Goal: Information Seeking & Learning: Learn about a topic

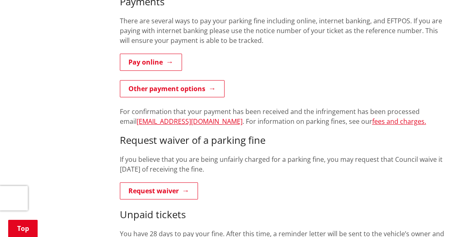
scroll to position [286, 0]
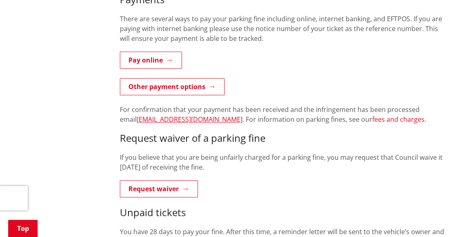
click at [372, 119] on link "fees and charges." at bounding box center [399, 119] width 54 height 9
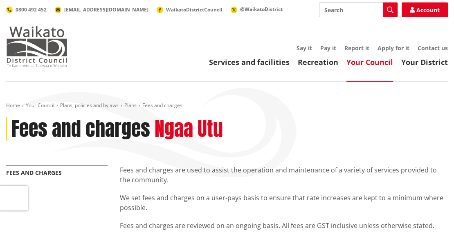
click at [29, 37] on img at bounding box center [36, 46] width 61 height 41
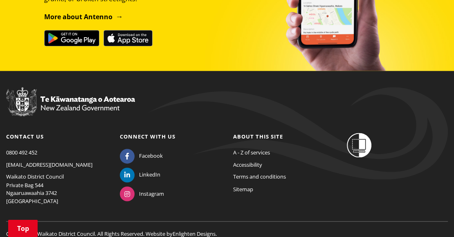
scroll to position [1088, 0]
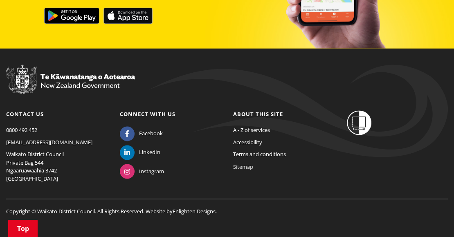
click at [250, 163] on link "Sitemap" at bounding box center [243, 166] width 20 height 7
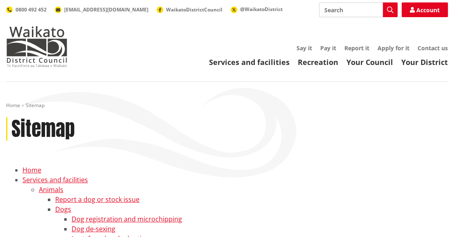
click at [367, 10] on input "Search" at bounding box center [358, 9] width 79 height 15
type input "parking"
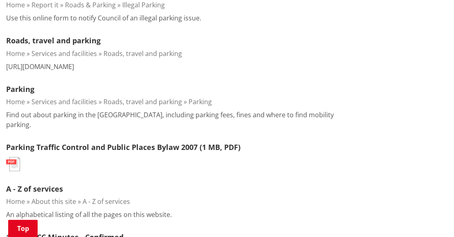
scroll to position [286, 0]
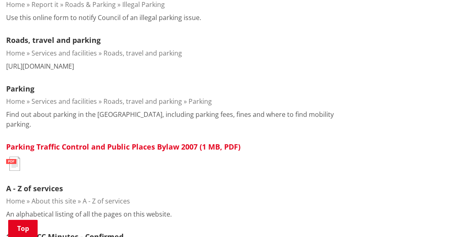
click at [54, 146] on link "Parking Traffic Control and Public Places Bylaw 2007 (1 MB, PDF)" at bounding box center [123, 147] width 234 height 10
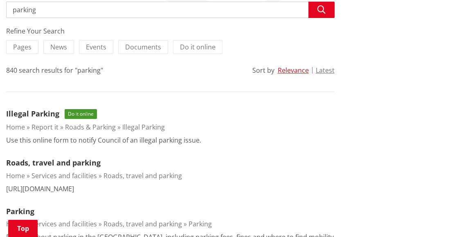
scroll to position [205, 0]
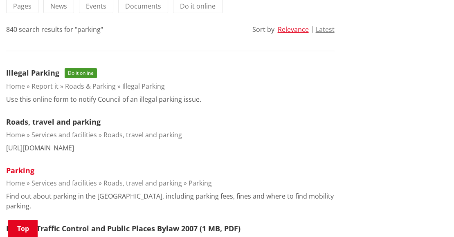
click at [25, 170] on link "Parking" at bounding box center [20, 171] width 28 height 10
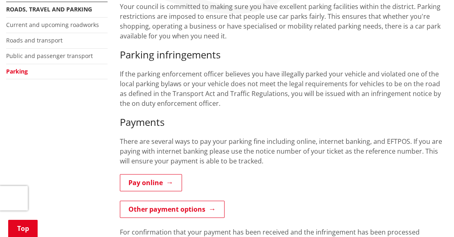
scroll to position [205, 0]
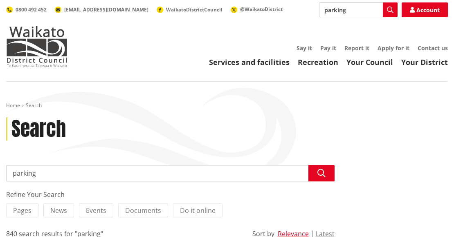
scroll to position [205, 0]
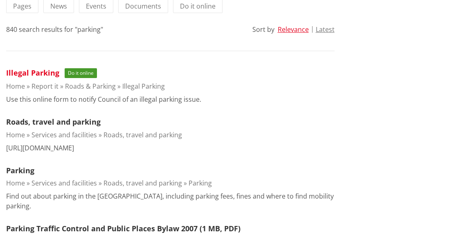
click at [44, 71] on link "Illegal Parking" at bounding box center [32, 73] width 53 height 10
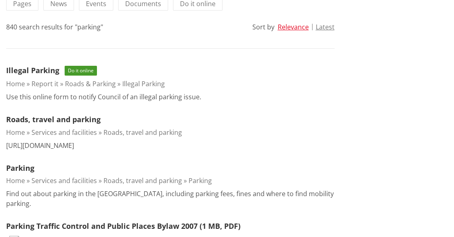
scroll to position [246, 0]
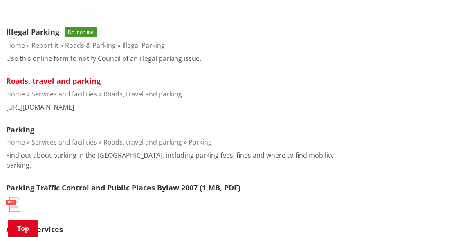
click at [43, 83] on link "Roads, travel and parking" at bounding box center [53, 81] width 95 height 10
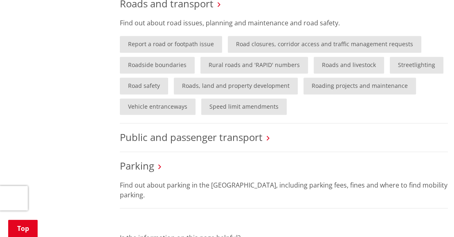
scroll to position [573, 0]
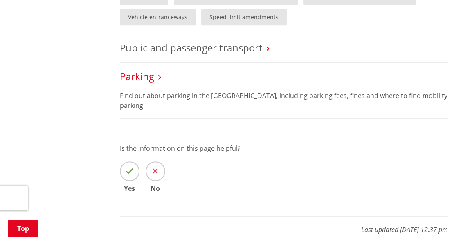
click at [143, 78] on link "Parking" at bounding box center [137, 77] width 34 height 14
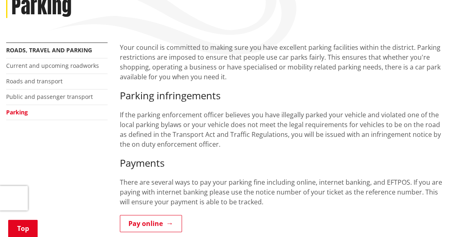
scroll to position [205, 0]
